Goal: Information Seeking & Learning: Learn about a topic

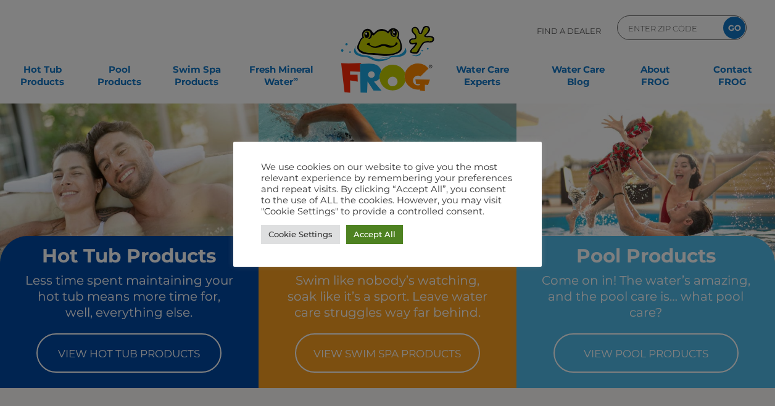
click at [383, 233] on link "Accept All" at bounding box center [374, 234] width 57 height 19
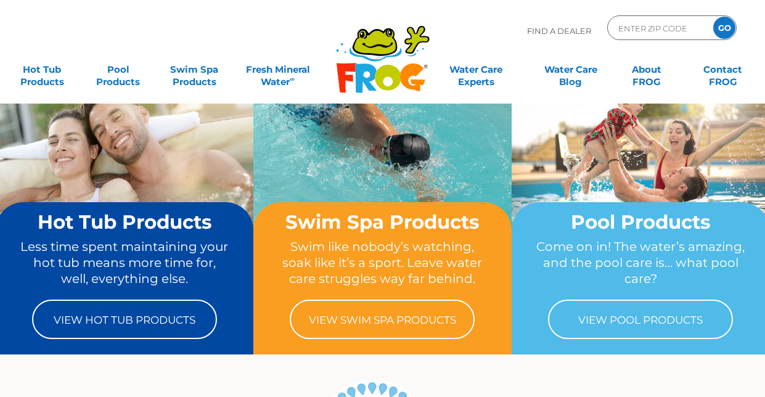
scroll to position [62, 0]
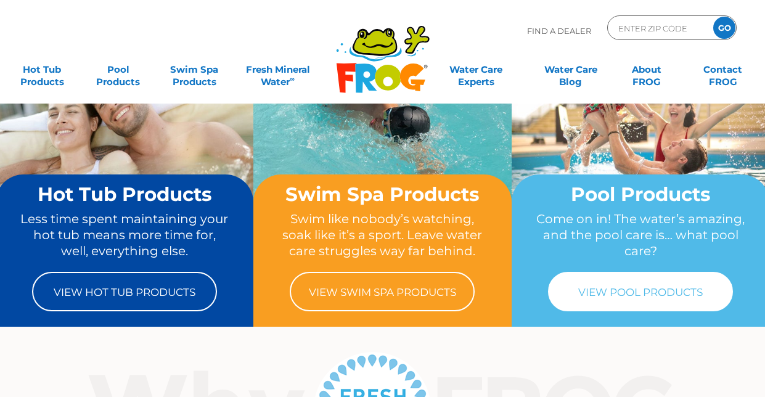
click at [623, 292] on link "View Pool Products" at bounding box center [640, 291] width 185 height 39
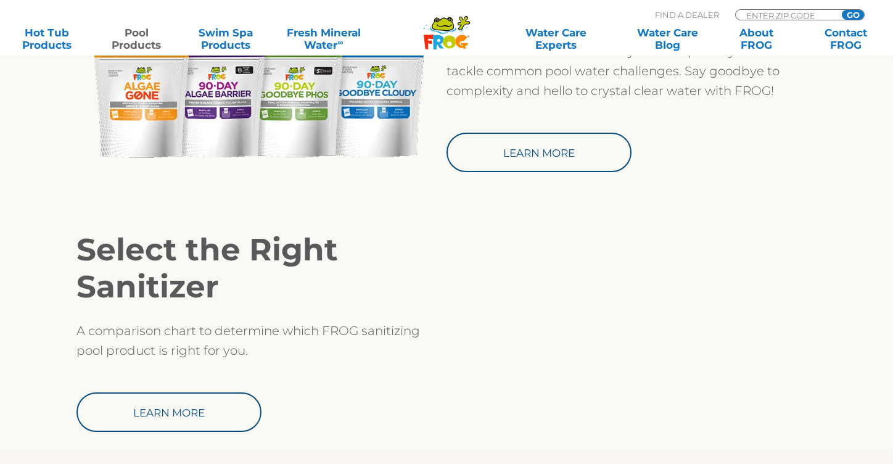
scroll to position [1011, 0]
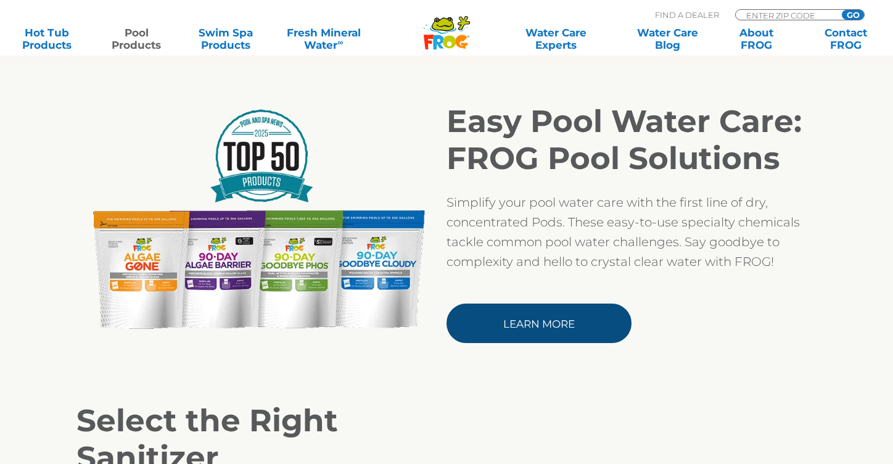
click at [524, 329] on link "Learn More" at bounding box center [538, 322] width 185 height 39
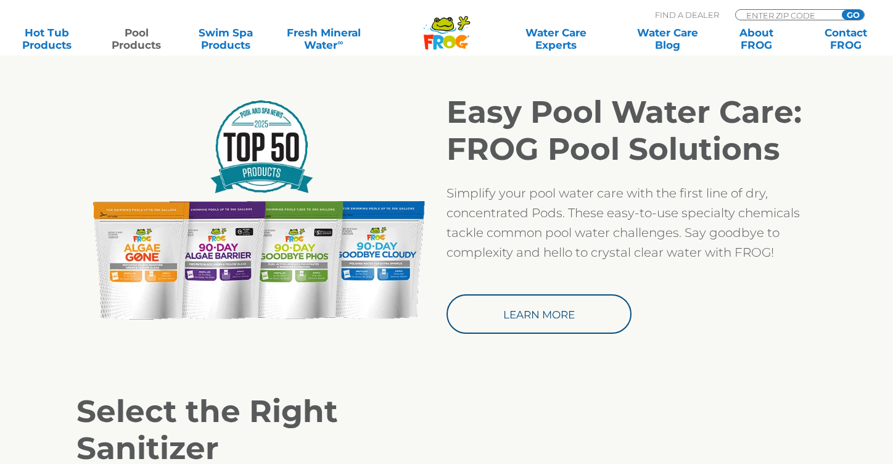
scroll to position [987, 0]
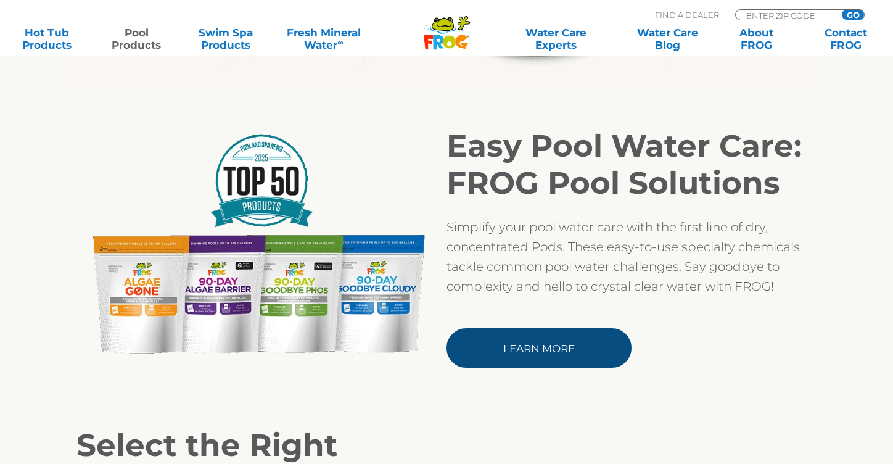
click at [556, 350] on link "Learn More" at bounding box center [538, 347] width 185 height 39
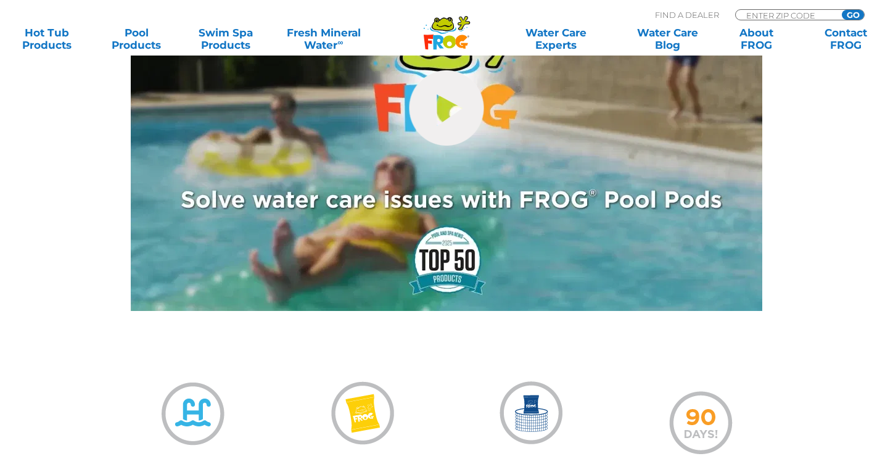
scroll to position [617, 0]
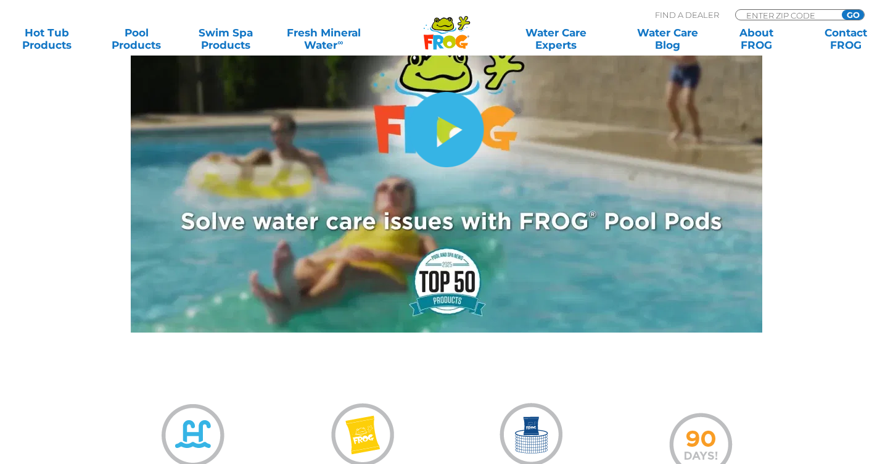
click at [446, 136] on link "hide-me" at bounding box center [446, 129] width 75 height 75
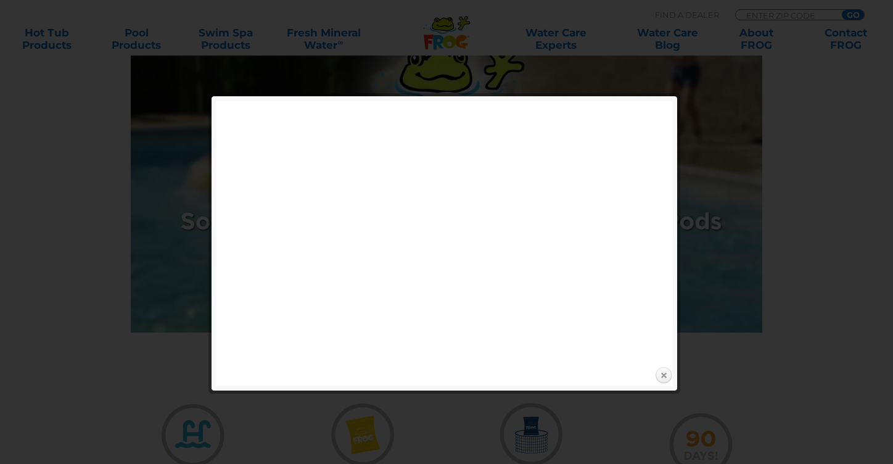
click at [665, 376] on link "Close" at bounding box center [663, 375] width 18 height 18
